Goal: Find contact information: Find contact information

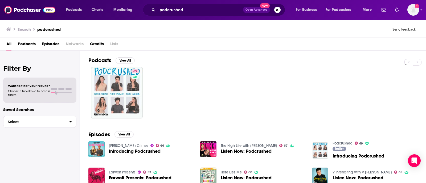
click at [175, 15] on div "podcrushed Open Advanced New" at bounding box center [214, 10] width 142 height 12
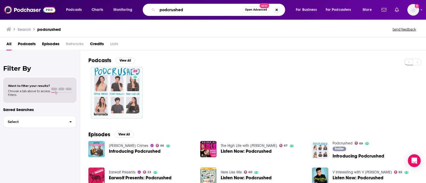
drag, startPoint x: 194, startPoint y: 9, endPoint x: 154, endPoint y: 8, distance: 39.9
click at [154, 8] on div "podcrushed Open Advanced New" at bounding box center [214, 10] width 142 height 12
paste input "Ego Check with The Id DM"
type input "Ego Check with The Id DM"
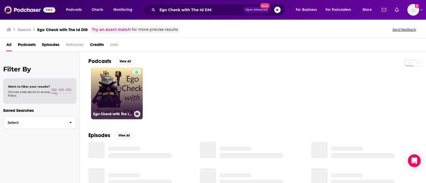
click at [118, 86] on link "Ego Check with The Id DM" at bounding box center [117, 94] width 52 height 52
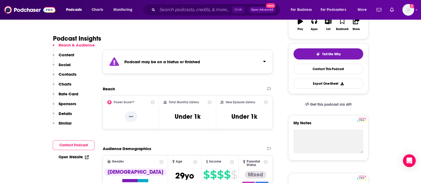
click at [65, 74] on p "Contacts" at bounding box center [68, 74] width 18 height 5
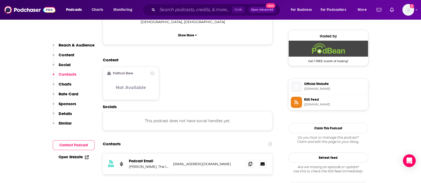
scroll to position [453, 0]
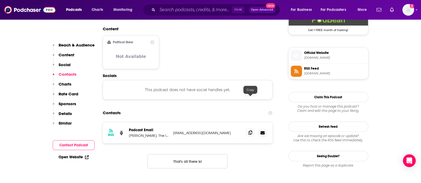
click at [252, 131] on icon at bounding box center [250, 133] width 4 height 4
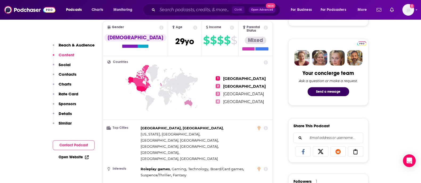
scroll to position [201, 0]
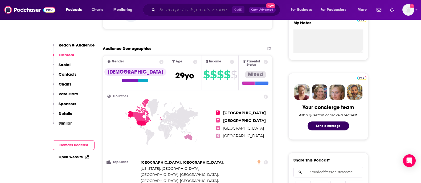
click at [187, 6] on input "Search podcasts, credits, & more..." at bounding box center [194, 10] width 75 height 9
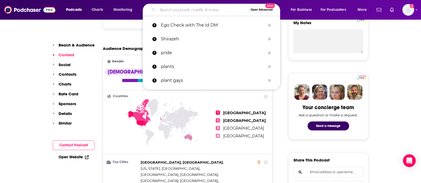
paste input "Writing About Dragons and Shit"
type input "Writing About Dragons and Shit"
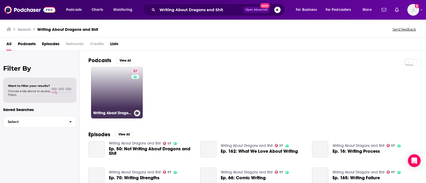
click at [118, 91] on link "57 Writing About Dragons and Shit" at bounding box center [117, 93] width 52 height 52
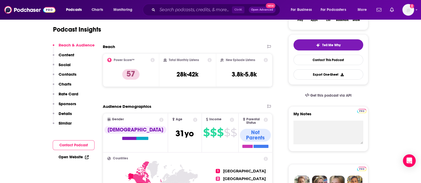
click at [66, 73] on p "Contacts" at bounding box center [68, 74] width 18 height 5
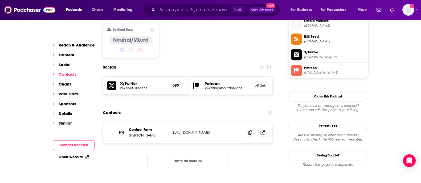
scroll to position [438, 0]
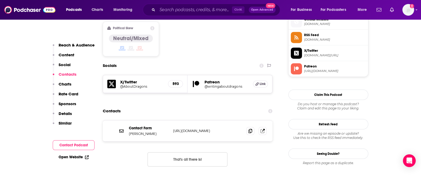
drag, startPoint x: 231, startPoint y: 100, endPoint x: 162, endPoint y: 100, distance: 68.4
click at [0, 0] on div "Contact Form [PERSON_NAME] [URL][DOMAIN_NAME] [URL][DOMAIN_NAME]" at bounding box center [0, 0] width 0 height 0
copy div "[URL][DOMAIN_NAME]"
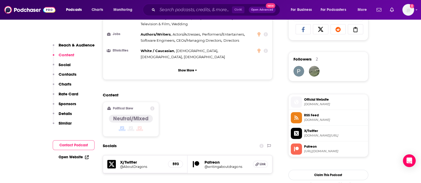
scroll to position [297, 0]
